Goal: Task Accomplishment & Management: Manage account settings

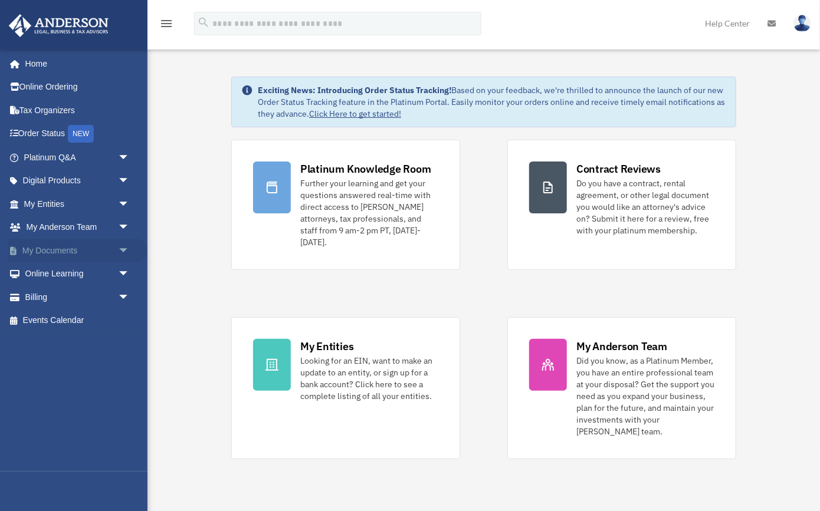
click at [64, 248] on link "My Documents arrow_drop_down" at bounding box center [77, 251] width 139 height 24
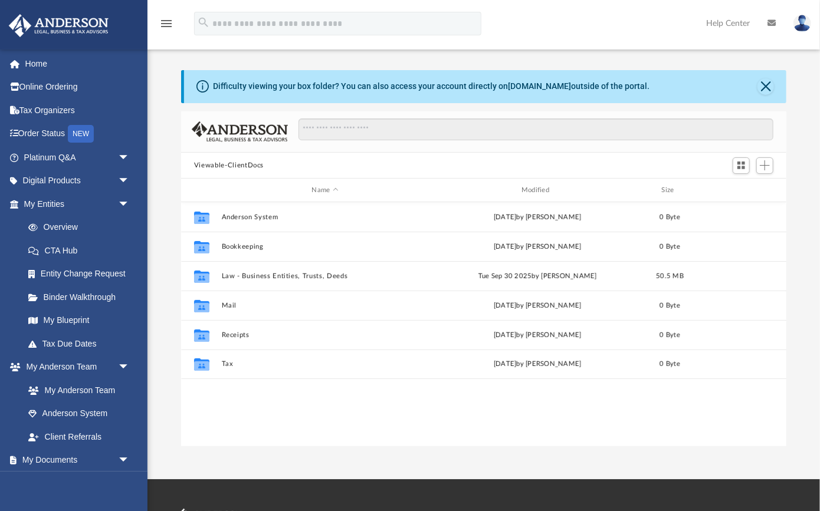
scroll to position [268, 605]
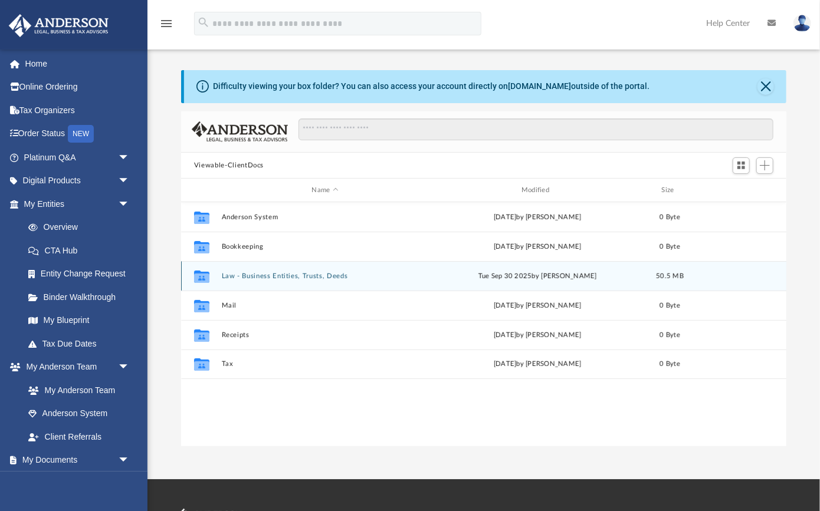
click at [264, 276] on button "Law - Business Entities, Trusts, Deeds" at bounding box center [325, 277] width 207 height 8
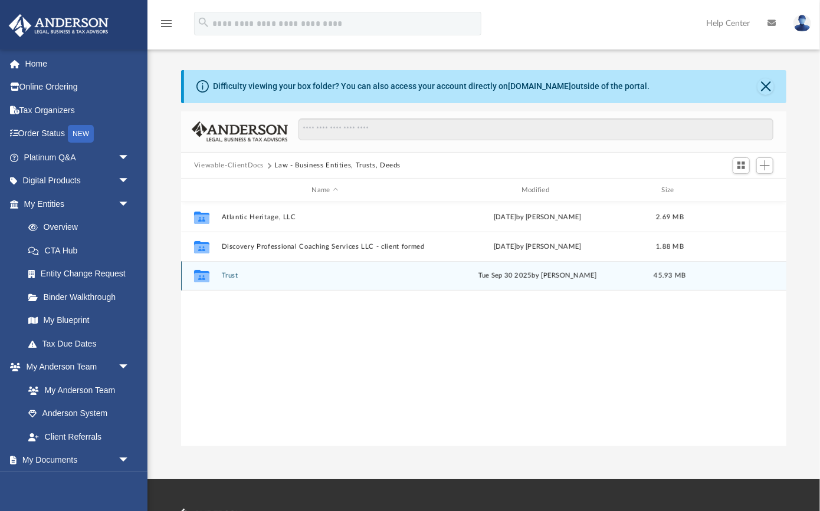
click at [231, 277] on button "Trust" at bounding box center [325, 277] width 207 height 8
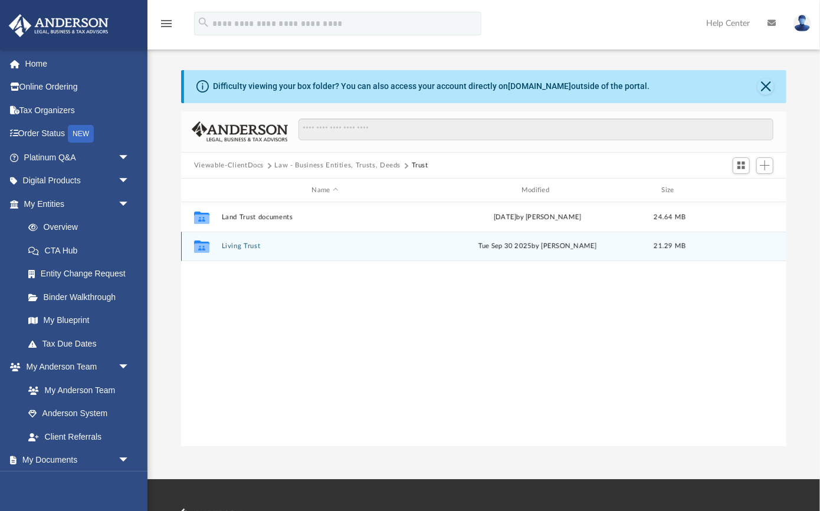
click at [239, 247] on button "Living Trust" at bounding box center [325, 247] width 207 height 8
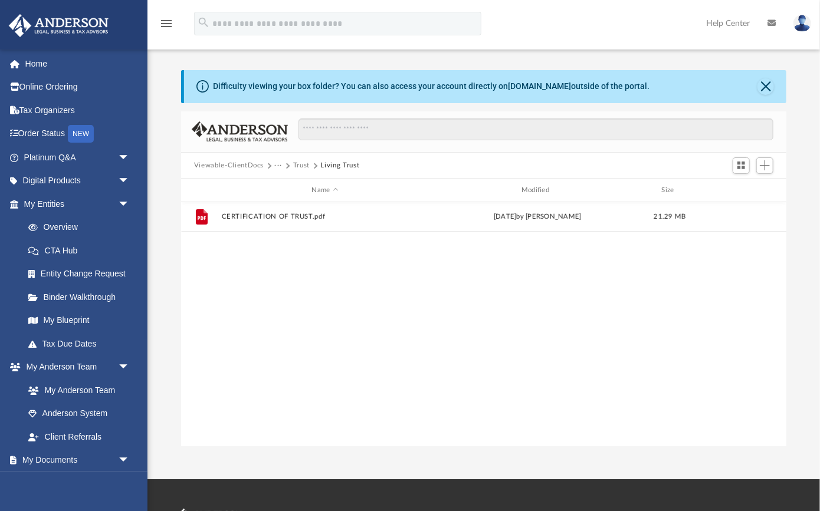
click at [391, 311] on div "File CERTIFICATION OF TRUST.pdf [DATE] by [PERSON_NAME] 21.29 MB" at bounding box center [483, 324] width 605 height 244
click at [398, 266] on div "File CERTIFICATION OF TRUST.pdf [DATE] by [PERSON_NAME] 21.29 MB" at bounding box center [483, 324] width 605 height 244
click at [772, 83] on button "Close" at bounding box center [765, 86] width 17 height 17
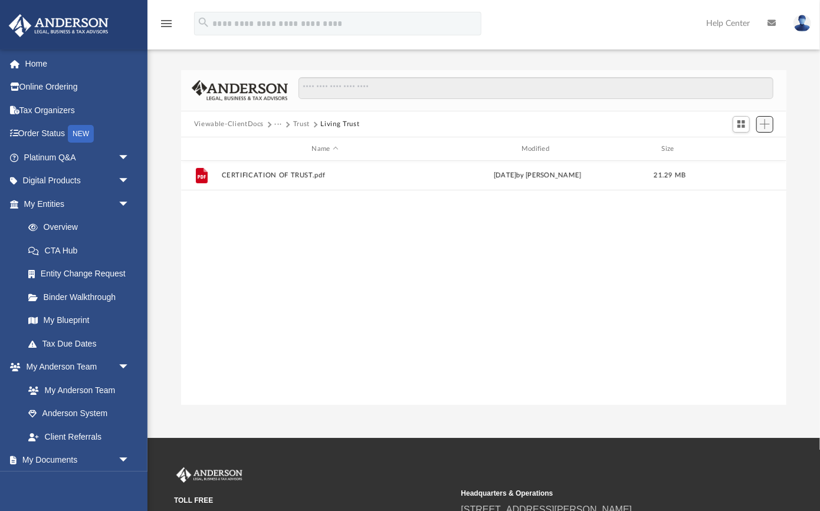
click at [762, 125] on span "Add" at bounding box center [765, 124] width 10 height 10
click at [743, 149] on li "Upload" at bounding box center [748, 148] width 38 height 12
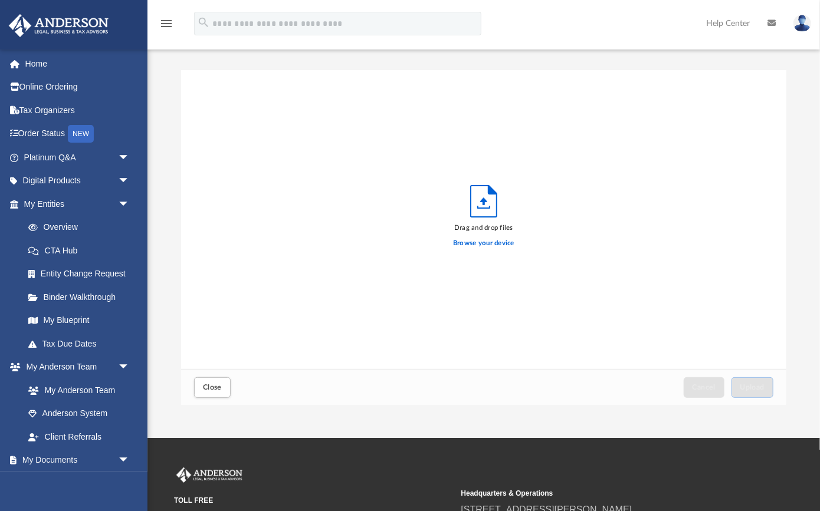
scroll to position [299, 605]
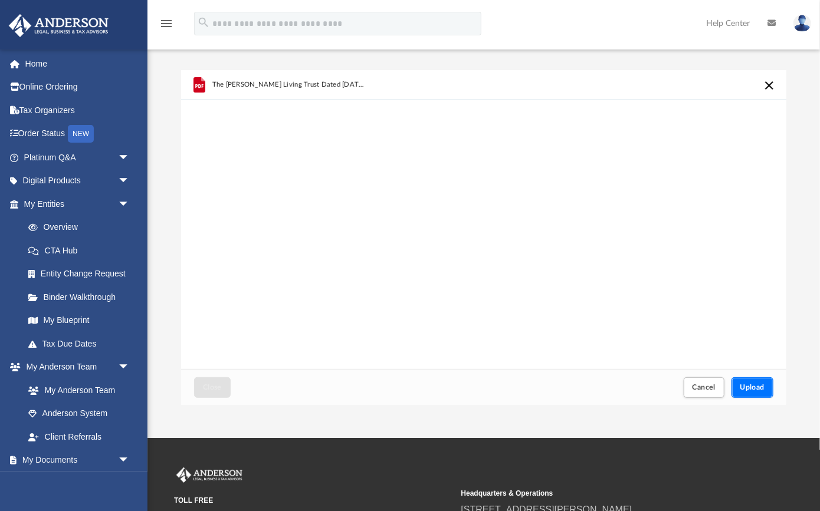
click at [753, 383] on button "Upload" at bounding box center [752, 388] width 42 height 21
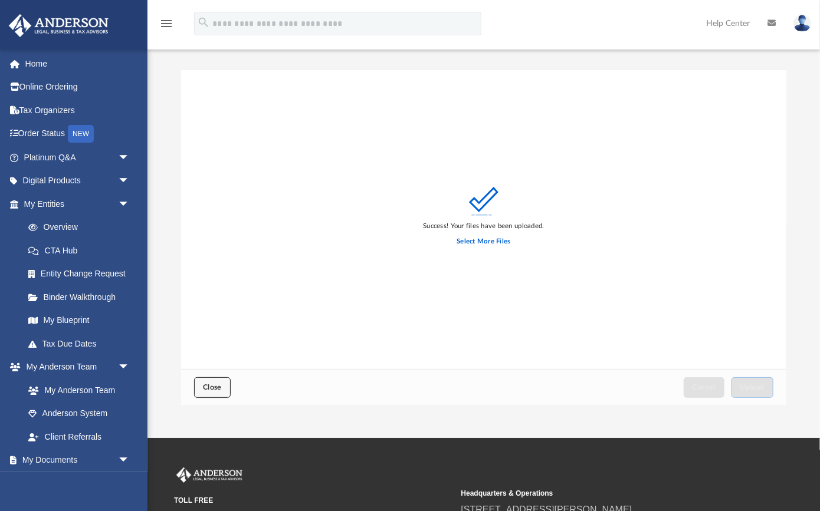
click at [221, 390] on span "Close" at bounding box center [212, 387] width 19 height 7
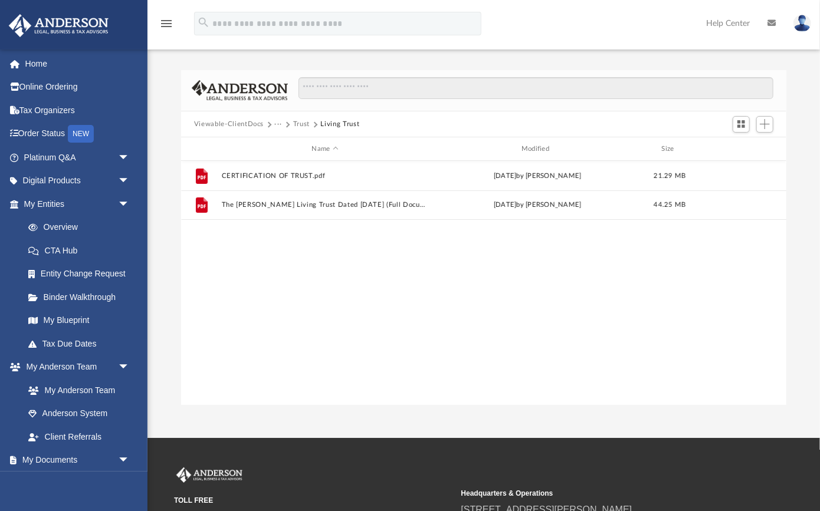
click at [802, 21] on img at bounding box center [802, 23] width 18 height 17
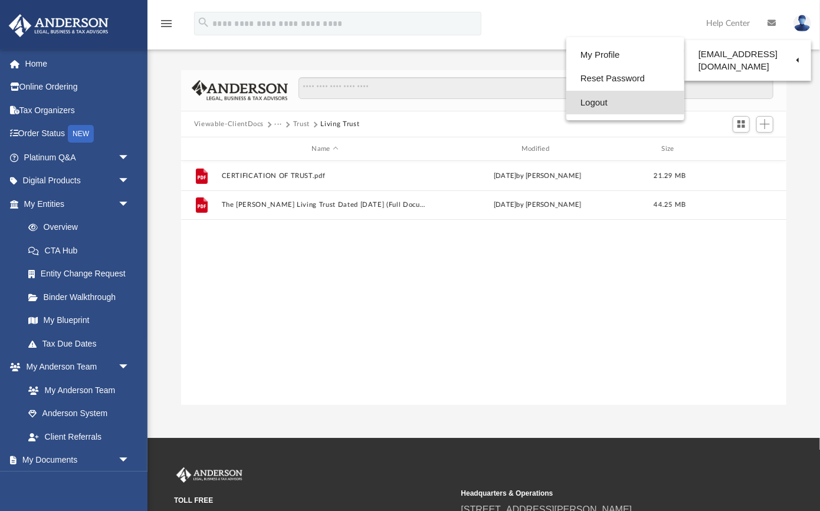
click at [588, 105] on link "Logout" at bounding box center [625, 103] width 118 height 24
